Goal: Information Seeking & Learning: Find specific fact

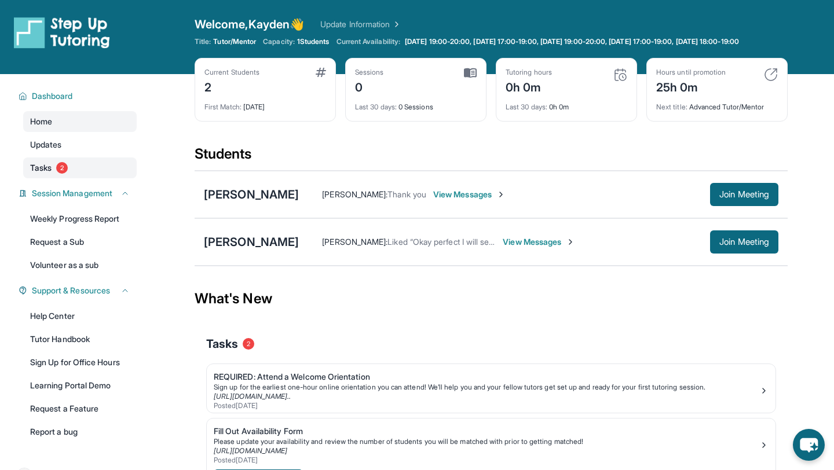
click at [90, 172] on link "Tasks 2" at bounding box center [79, 167] width 113 height 21
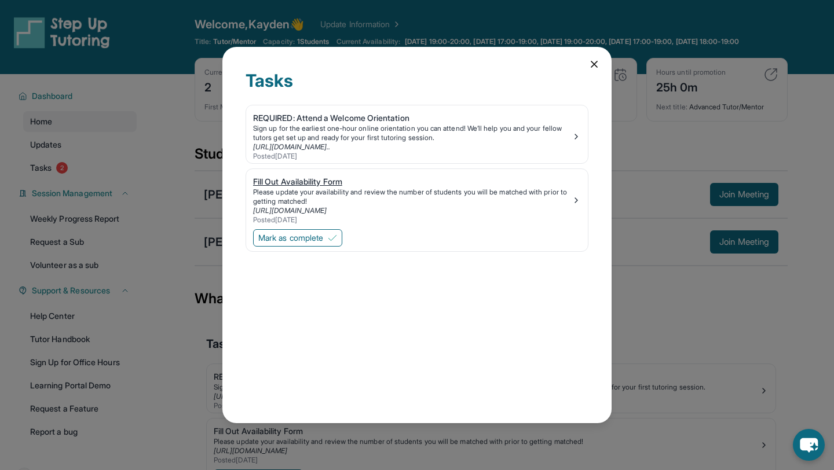
click at [327, 206] on link "[URL][DOMAIN_NAME]" at bounding box center [290, 210] width 74 height 9
click at [600, 60] on div "Tasks REQUIRED: Attend a Welcome Orientation Sign up for the earliest one-hour …" at bounding box center [416, 235] width 389 height 376
click at [598, 60] on icon at bounding box center [594, 64] width 12 height 12
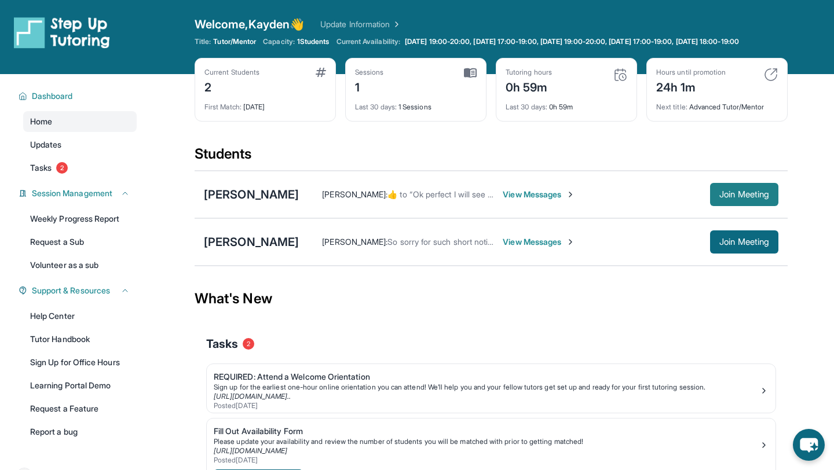
click at [747, 206] on button "Join Meeting" at bounding box center [744, 194] width 68 height 23
click at [347, 193] on div "[PERSON_NAME] :  ​👍​ to “ Ok perfect I will see you then ”  View Messages Join …" at bounding box center [538, 194] width 479 height 23
click at [229, 213] on div "[PERSON_NAME] [PERSON_NAME] :  ​👍​ to “ Ok perfect I will see you then ”  View …" at bounding box center [491, 194] width 593 height 47
click at [231, 203] on div "[PERSON_NAME]" at bounding box center [251, 194] width 95 height 16
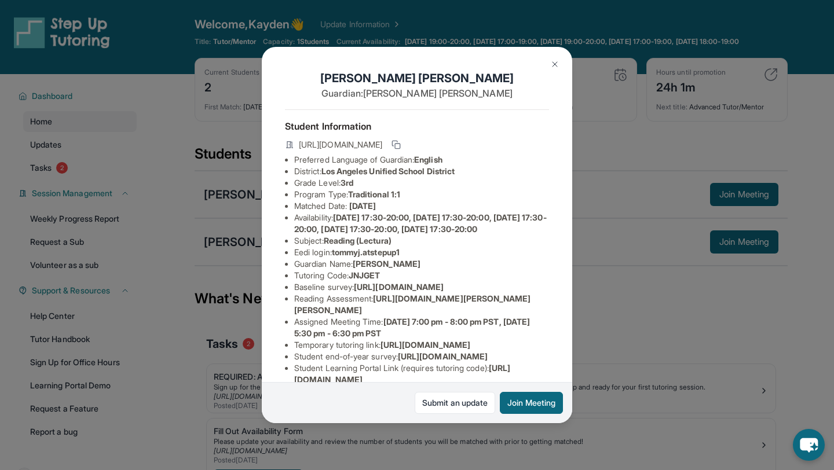
click at [658, 357] on div "[PERSON_NAME] Guardian: [PERSON_NAME] Student Information [URL][DOMAIN_NAME] Pr…" at bounding box center [417, 235] width 834 height 470
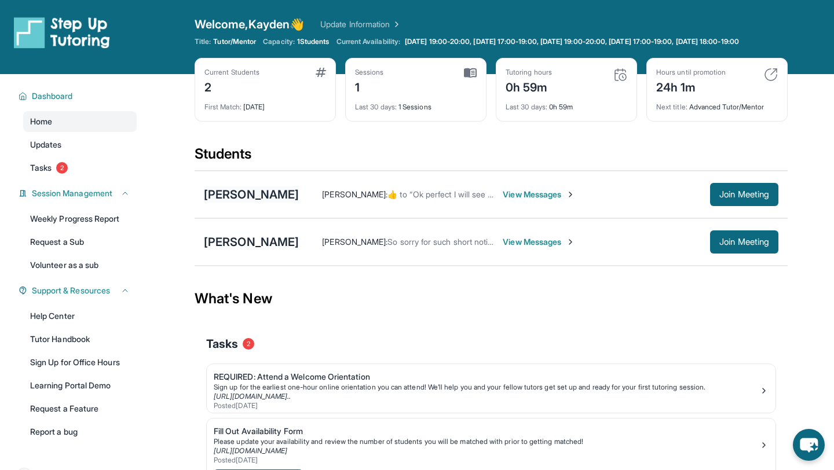
click at [245, 203] on div "[PERSON_NAME]" at bounding box center [251, 194] width 95 height 16
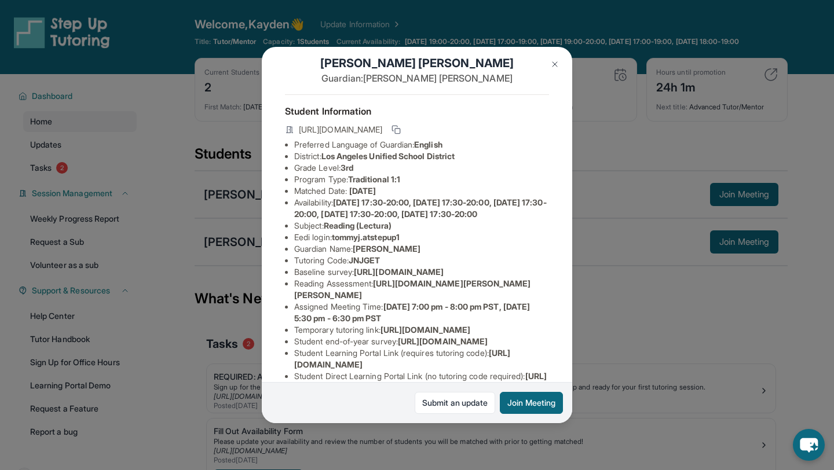
scroll to position [24, 0]
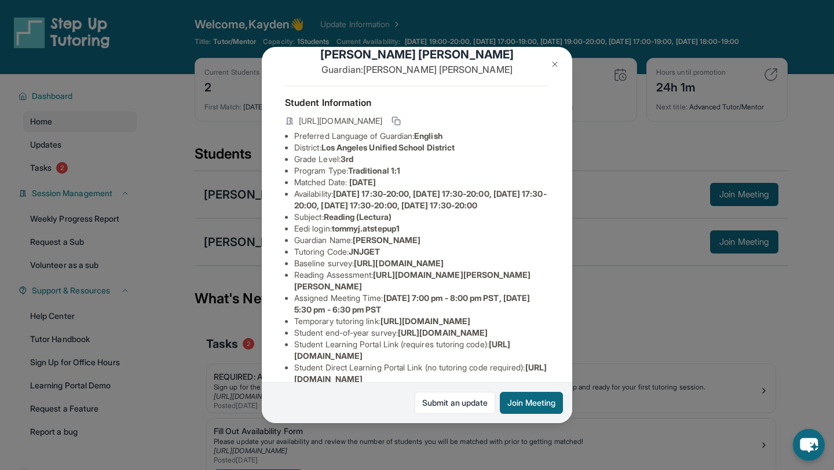
click at [372, 233] on span "tommyj.atstepup1" at bounding box center [366, 228] width 68 height 10
click at [423, 223] on li "Subject : Reading (Lectura)" at bounding box center [421, 217] width 255 height 12
drag, startPoint x: 423, startPoint y: 236, endPoint x: 338, endPoint y: 241, distance: 85.3
click at [337, 234] on li "Eedi login : [PERSON_NAME].atstepup1" at bounding box center [421, 229] width 255 height 12
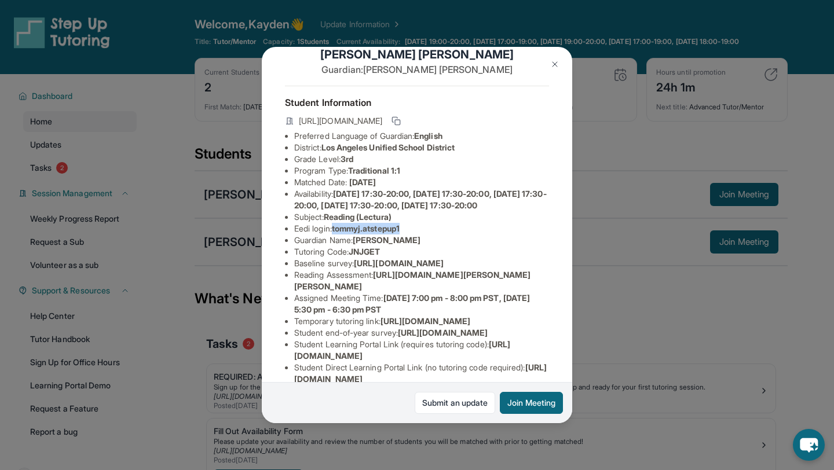
copy span "tommyj.atstepup1"
click at [364, 245] on span "[PERSON_NAME]" at bounding box center [387, 240] width 68 height 10
drag, startPoint x: 356, startPoint y: 263, endPoint x: 412, endPoint y: 263, distance: 56.7
click at [413, 258] on li "Tutoring Code : JNJGET" at bounding box center [421, 252] width 255 height 12
copy span "JNJGET"
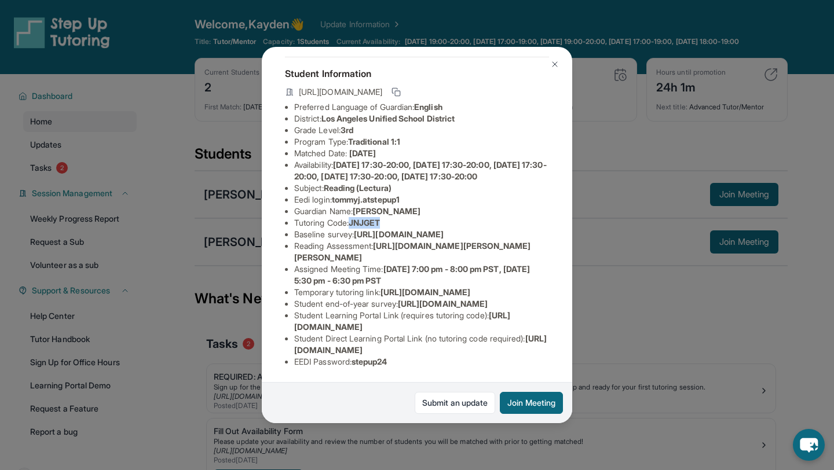
scroll to position [75, 0]
click at [328, 194] on li "Eedi login : [PERSON_NAME].atstepup1" at bounding box center [421, 200] width 255 height 12
drag, startPoint x: 411, startPoint y: 190, endPoint x: 336, endPoint y: 192, distance: 74.7
click at [336, 194] on li "Eedi login : [PERSON_NAME].atstepup1" at bounding box center [421, 200] width 255 height 12
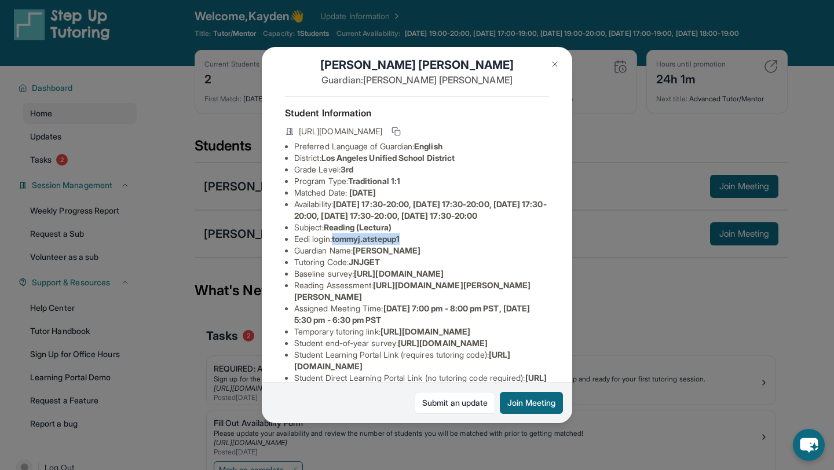
scroll to position [0, 0]
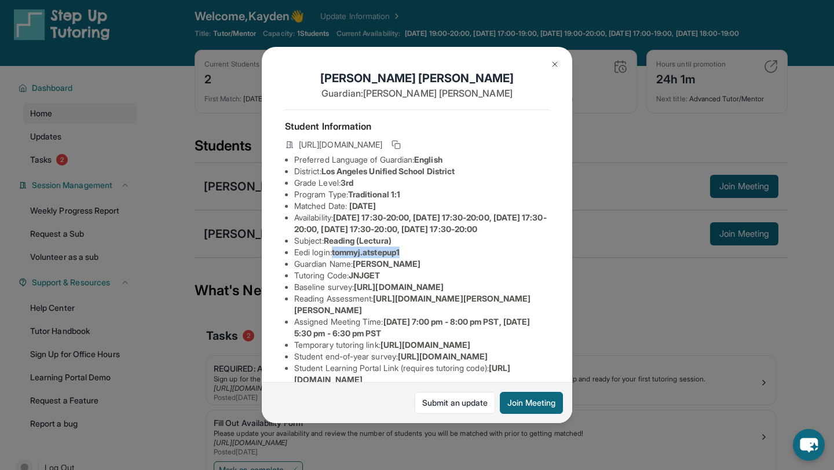
copy span "tommyj.atstepup1"
click at [314, 229] on span "[DATE] 17:30-20:00, [DATE] 17:30-20:00, [DATE] 17:30-20:00, [DATE] 17:30-20:00,…" at bounding box center [420, 222] width 252 height 21
click at [625, 261] on div "[PERSON_NAME] Guardian: [PERSON_NAME] Student Information [URL][DOMAIN_NAME] Pr…" at bounding box center [417, 235] width 834 height 470
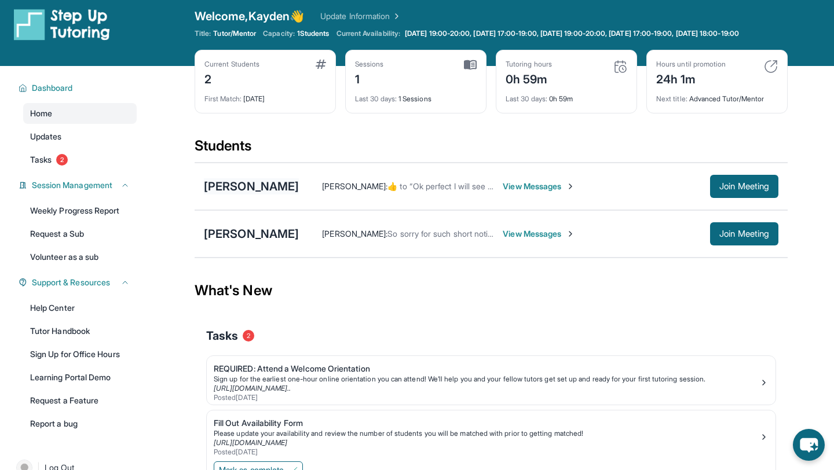
click at [246, 193] on div "[PERSON_NAME]" at bounding box center [251, 186] width 95 height 16
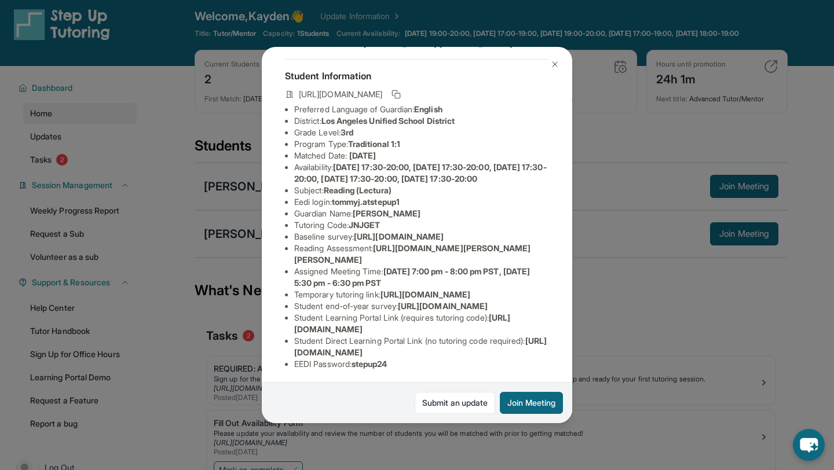
scroll to position [52, 0]
click at [689, 199] on div "[PERSON_NAME] Guardian: [PERSON_NAME] Student Information [URL][DOMAIN_NAME] Pr…" at bounding box center [417, 235] width 834 height 470
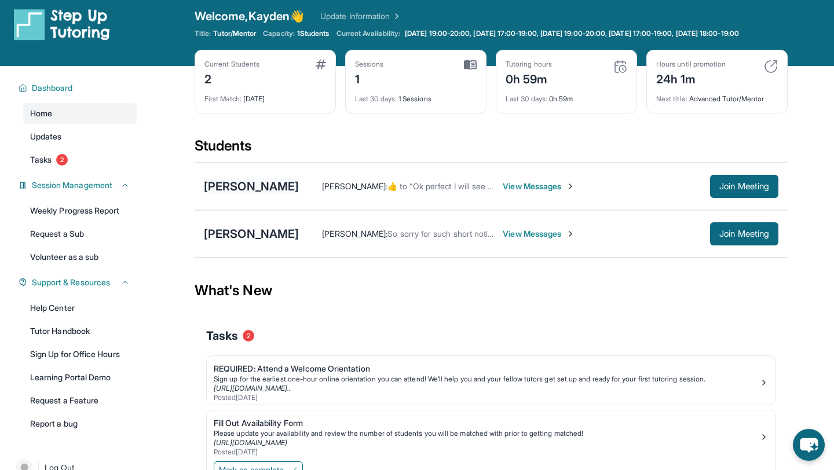
click at [249, 191] on div "[PERSON_NAME]" at bounding box center [251, 186] width 95 height 16
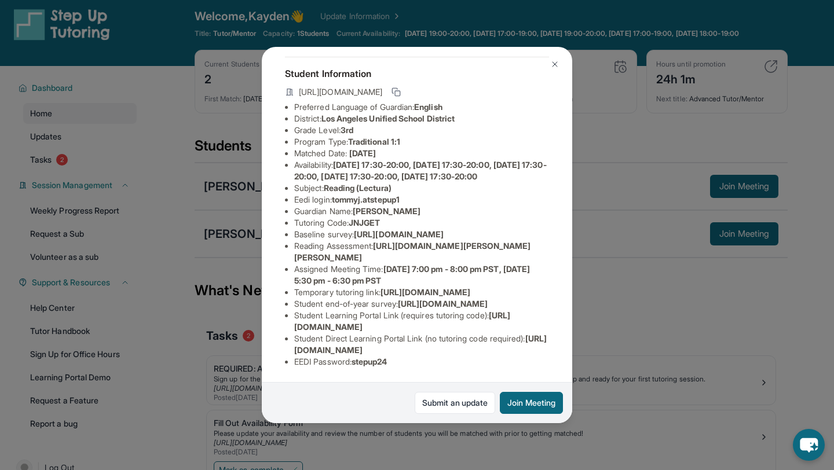
scroll to position [180, 0]
click at [644, 336] on div "[PERSON_NAME] Guardian: [PERSON_NAME] Student Information [URL][DOMAIN_NAME] Pr…" at bounding box center [417, 235] width 834 height 470
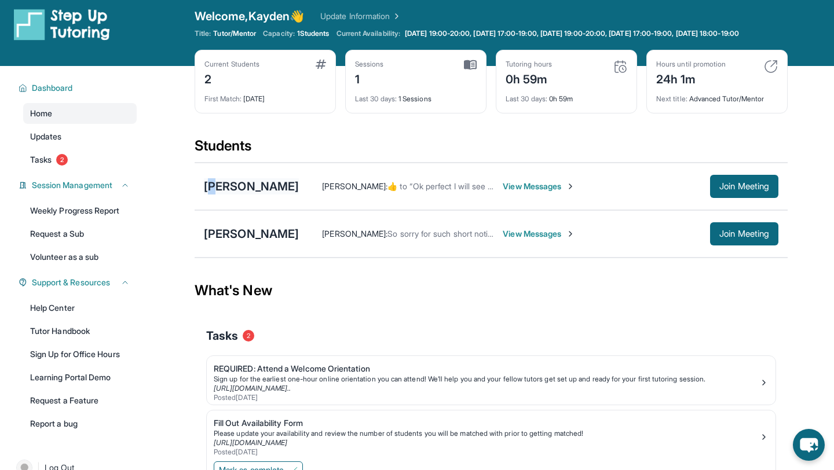
click at [214, 194] on div "[PERSON_NAME]" at bounding box center [251, 186] width 95 height 16
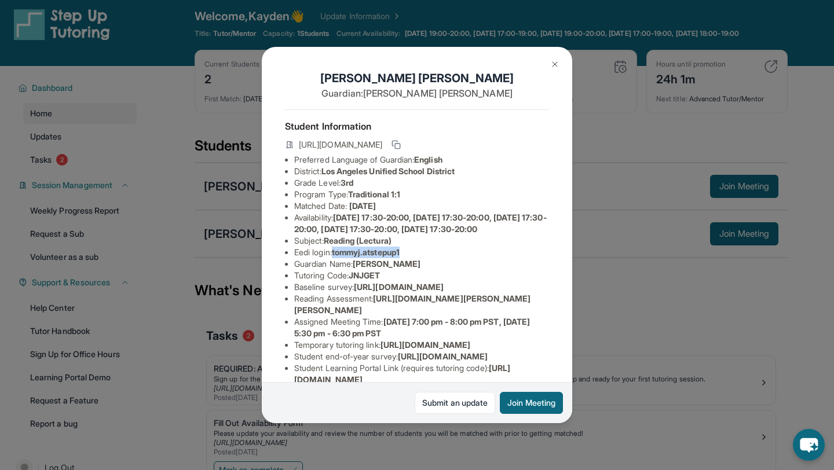
drag, startPoint x: 334, startPoint y: 265, endPoint x: 438, endPoint y: 259, distance: 104.4
click at [438, 258] on li "Eedi login : [PERSON_NAME].atstepup1" at bounding box center [421, 253] width 255 height 12
copy li "tommyj.atstepup1"
